Goal: Task Accomplishment & Management: Complete application form

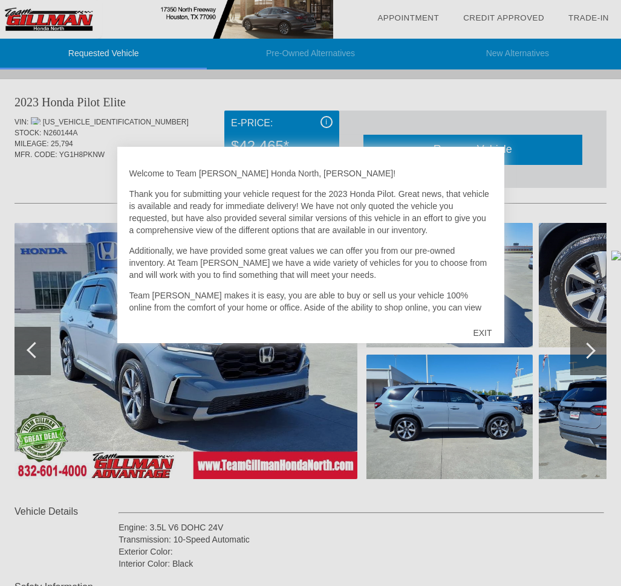
click at [482, 340] on div "EXIT" at bounding box center [482, 333] width 43 height 36
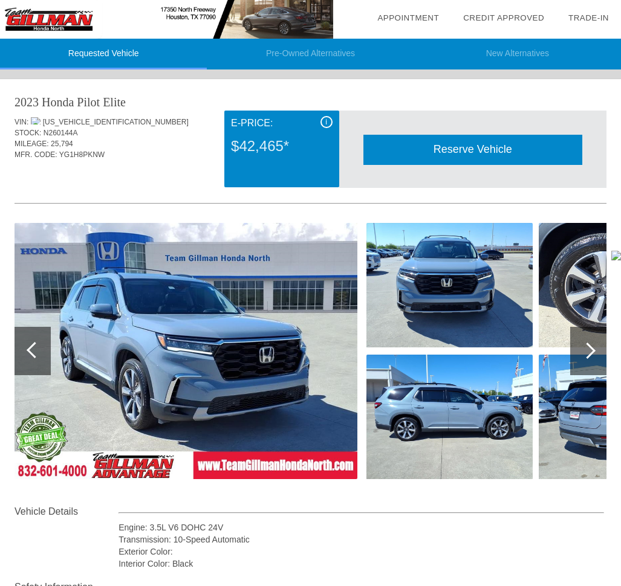
click at [587, 359] on div at bounding box center [588, 351] width 36 height 48
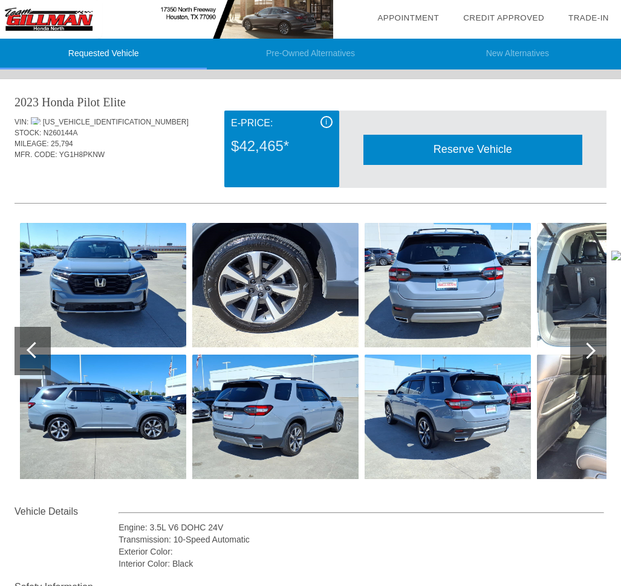
click at [587, 359] on div at bounding box center [588, 351] width 36 height 48
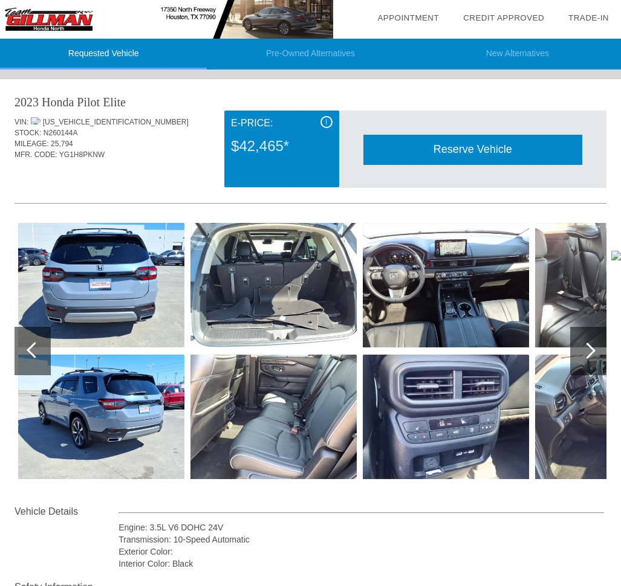
click at [587, 359] on div at bounding box center [588, 351] width 36 height 48
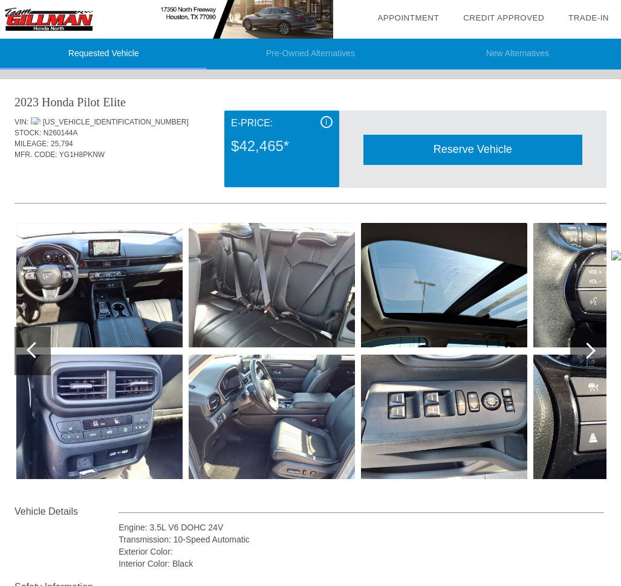
click at [587, 359] on div at bounding box center [588, 351] width 36 height 48
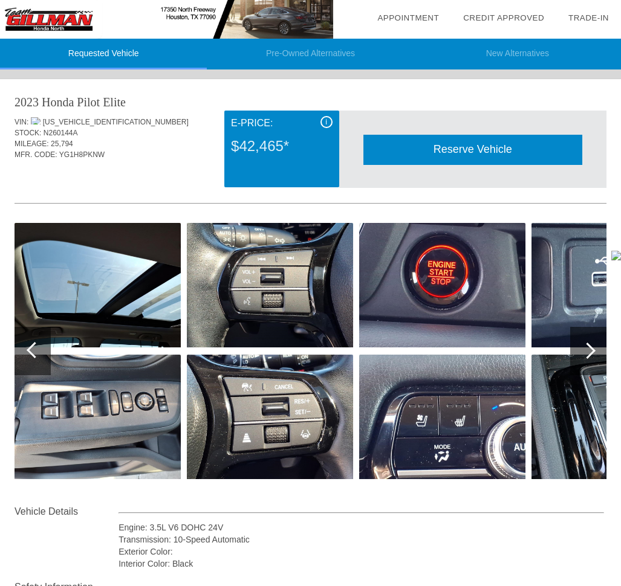
click at [587, 359] on div at bounding box center [588, 351] width 36 height 48
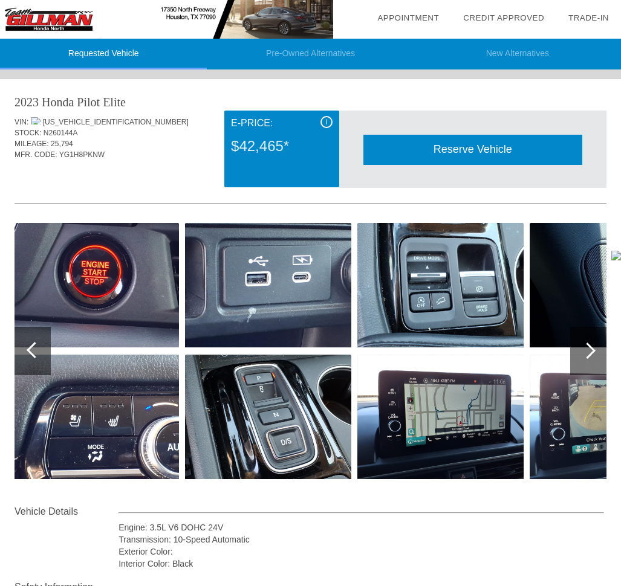
click at [587, 359] on div at bounding box center [588, 351] width 36 height 48
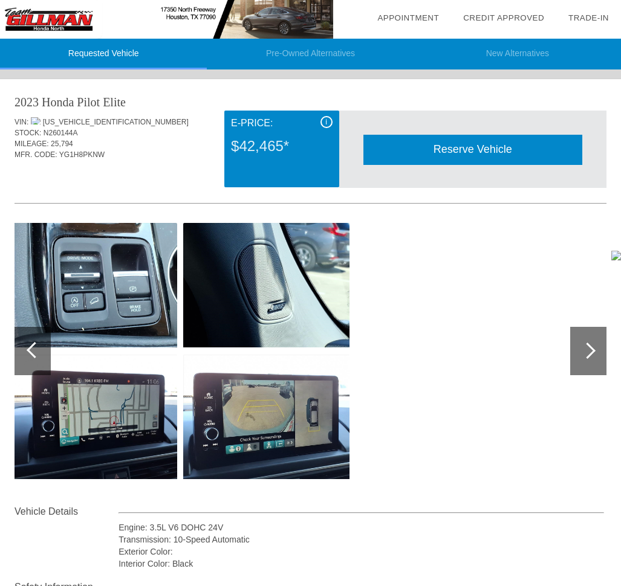
click at [587, 359] on div at bounding box center [588, 351] width 36 height 48
click at [25, 354] on div at bounding box center [33, 351] width 36 height 48
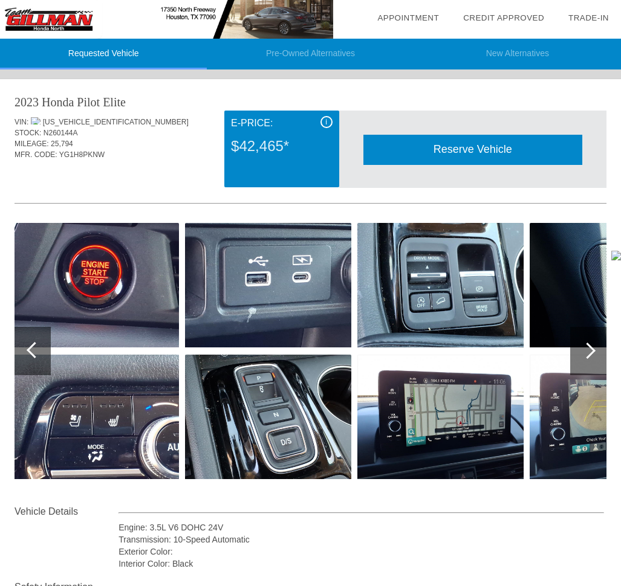
click at [21, 355] on div at bounding box center [33, 351] width 36 height 48
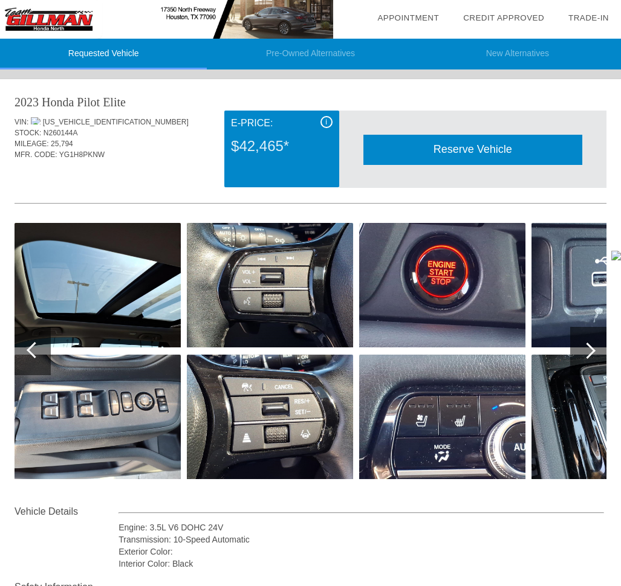
click at [21, 355] on div at bounding box center [33, 351] width 36 height 48
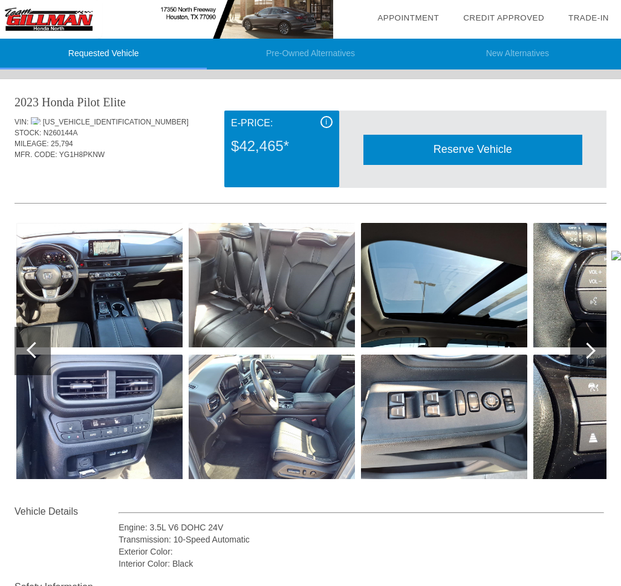
click at [21, 355] on div at bounding box center [33, 351] width 36 height 48
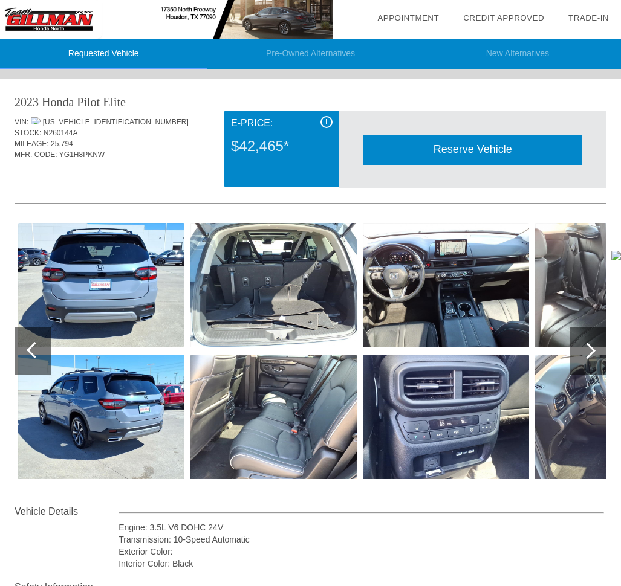
click at [36, 348] on div at bounding box center [35, 350] width 16 height 16
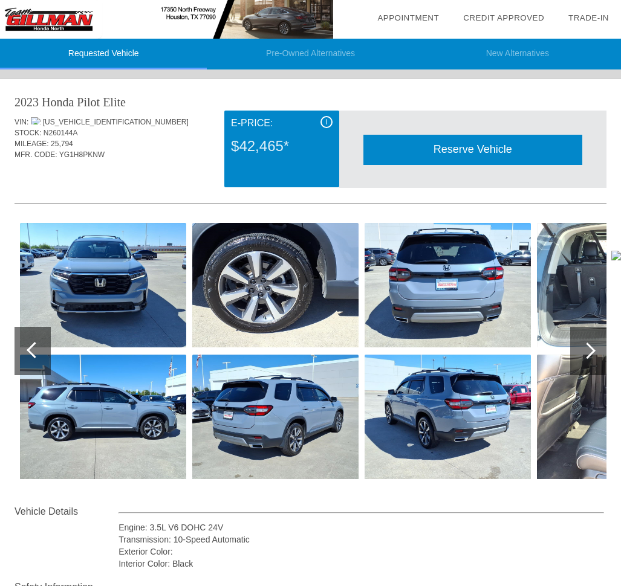
click at [36, 348] on div at bounding box center [35, 350] width 16 height 16
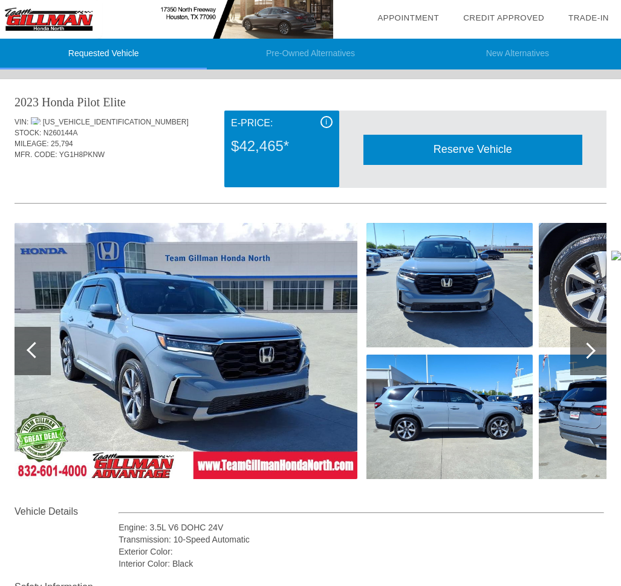
click at [36, 348] on div at bounding box center [35, 350] width 16 height 16
click at [41, 356] on div at bounding box center [33, 351] width 36 height 48
click at [577, 360] on div at bounding box center [588, 351] width 36 height 48
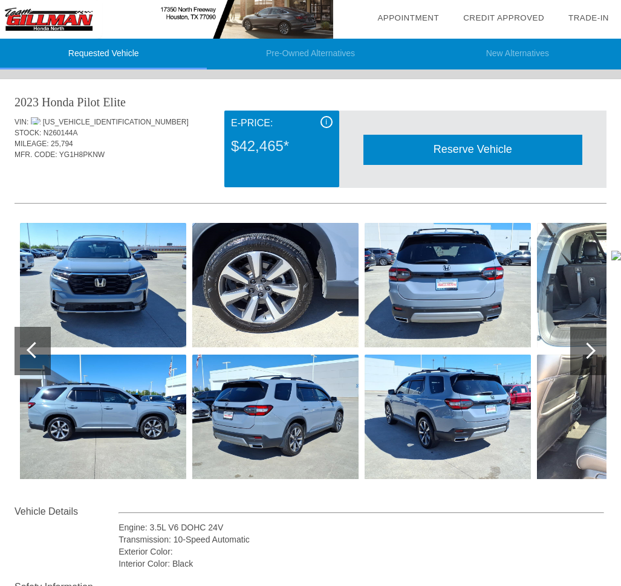
click at [577, 360] on div at bounding box center [588, 351] width 36 height 48
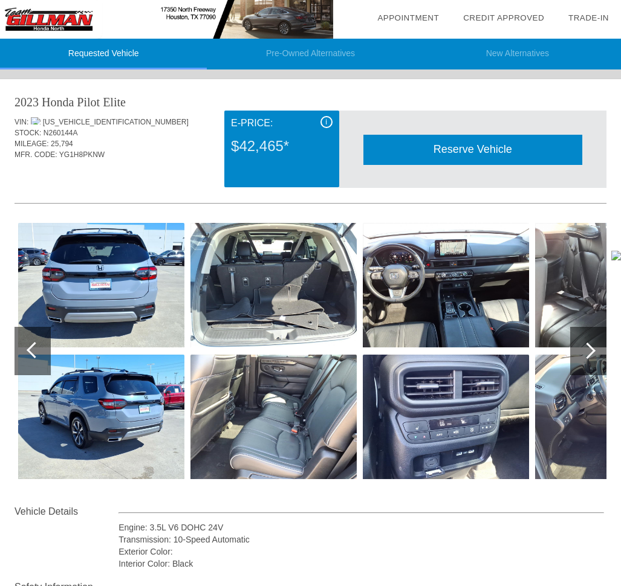
click at [577, 360] on div at bounding box center [588, 351] width 36 height 48
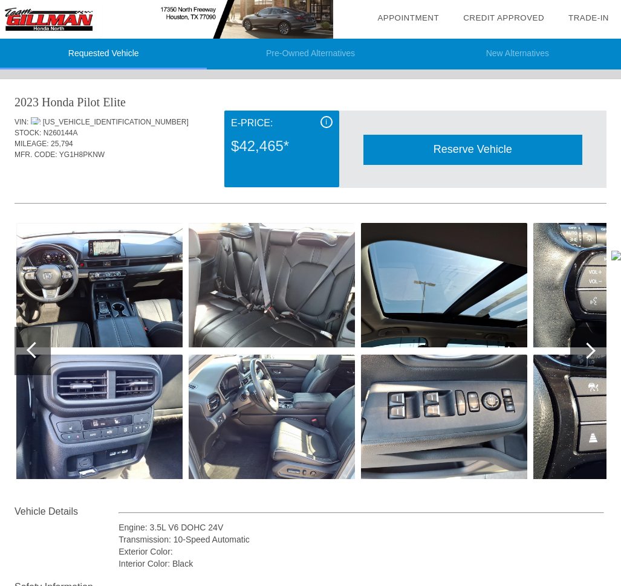
click at [577, 360] on div at bounding box center [588, 351] width 36 height 48
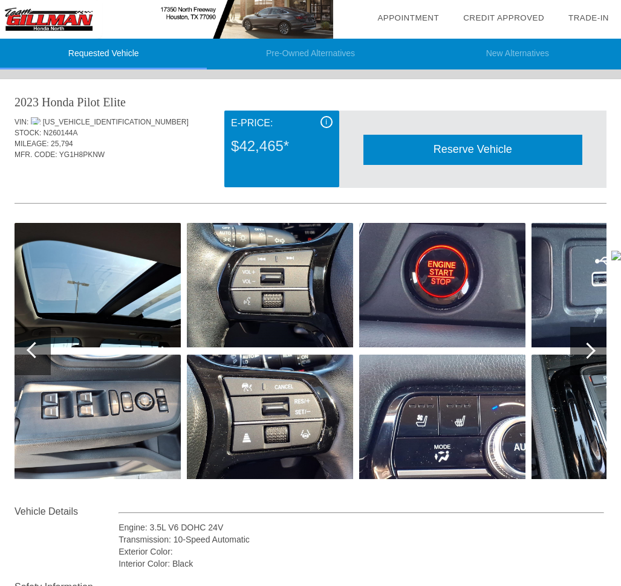
click at [43, 353] on div at bounding box center [33, 351] width 36 height 48
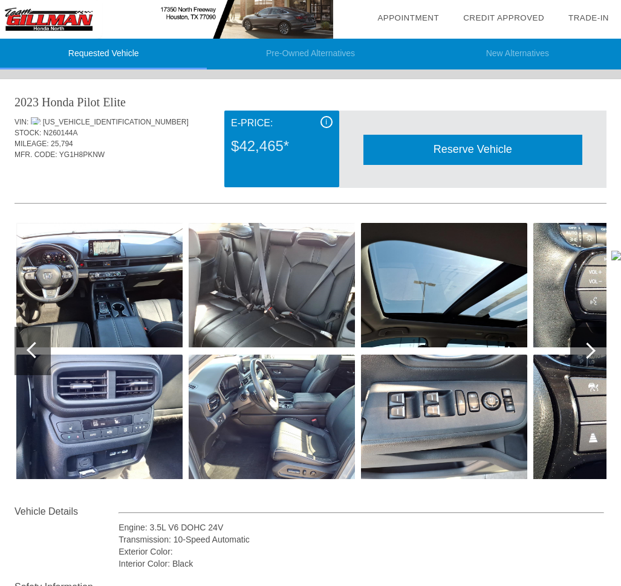
click at [43, 353] on div at bounding box center [33, 351] width 36 height 48
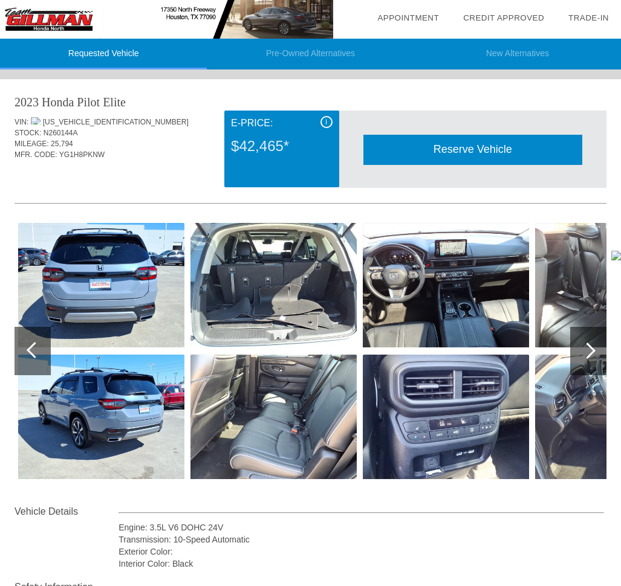
click at [43, 353] on div at bounding box center [33, 351] width 36 height 48
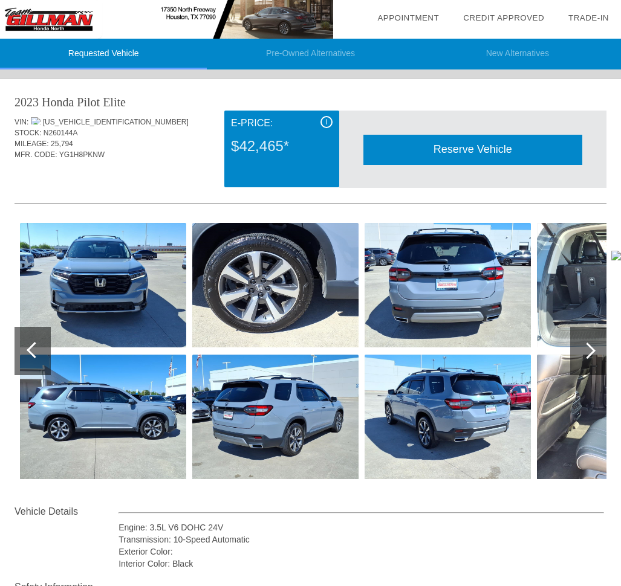
click at [43, 353] on div at bounding box center [33, 351] width 36 height 48
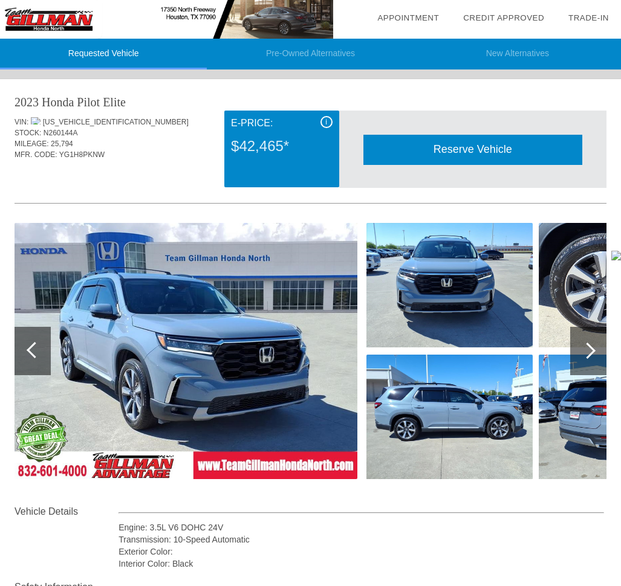
click at [43, 353] on div at bounding box center [33, 351] width 36 height 48
